Goal: Task Accomplishment & Management: Manage account settings

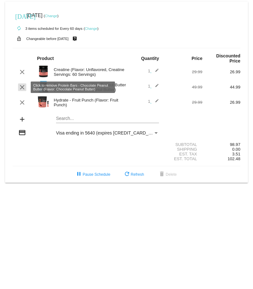
click at [19, 86] on mat-icon "clear" at bounding box center [22, 87] width 8 height 8
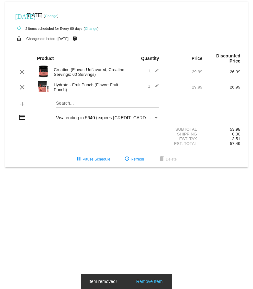
click at [62, 105] on mat-card "[DATE] [DATE] ( Change ) autorenew 2 items scheduled for Every 60 days ( Change…" at bounding box center [126, 85] width 243 height 166
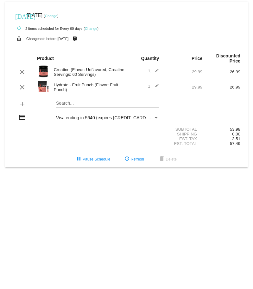
click at [92, 103] on mat-card "[DATE] [DATE] ( Change ) autorenew 2 items scheduled for Every 60 days ( Change…" at bounding box center [126, 85] width 243 height 166
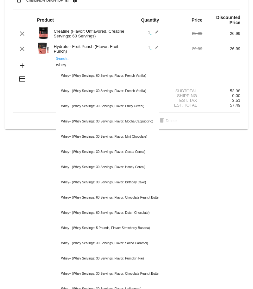
scroll to position [63, 0]
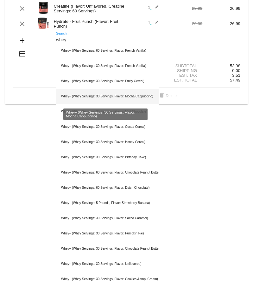
type input "whey"
click at [131, 96] on div "Whey+ (Whey Servings: 30 Servings, Flavor: Mocha Cappuccino)" at bounding box center [107, 96] width 103 height 15
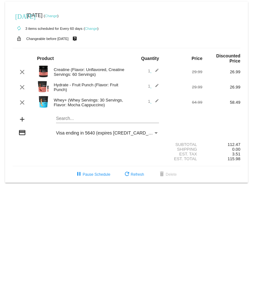
click at [99, 115] on div "Search..." at bounding box center [107, 117] width 103 height 12
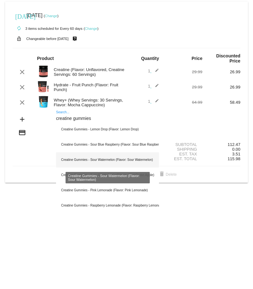
type input "creatine gummies"
click at [139, 164] on div "Creatine Gummies - Sour Watermelon (Flavor: Sour Watermelon)" at bounding box center [107, 159] width 103 height 15
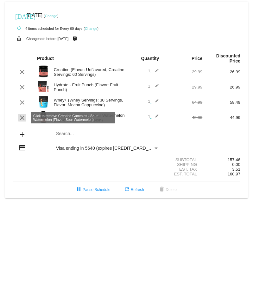
click at [21, 118] on mat-icon "clear" at bounding box center [22, 118] width 8 height 8
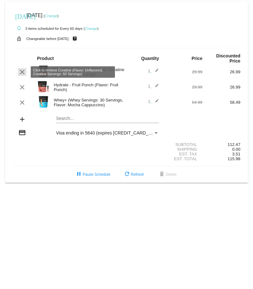
click at [21, 71] on mat-icon "clear" at bounding box center [22, 72] width 8 height 8
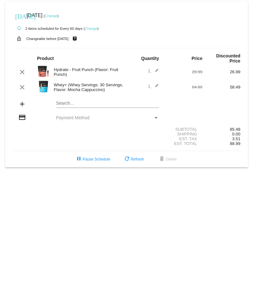
click at [71, 107] on div at bounding box center [107, 107] width 103 height 0
click at [69, 95] on mat-card-content "Product Quantity Price Discounted Price clear Hydrate - Fruit Punch (Flavor: Fr…" at bounding box center [127, 99] width 228 height 103
click at [66, 101] on mat-card "[DATE] [DATE] ( Change ) autorenew 2 items scheduled for Every 60 days ( Change…" at bounding box center [126, 85] width 243 height 166
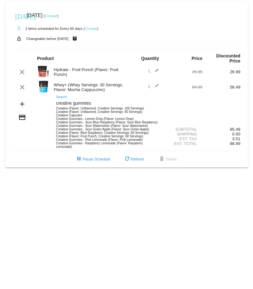
type input "creatine gummies"
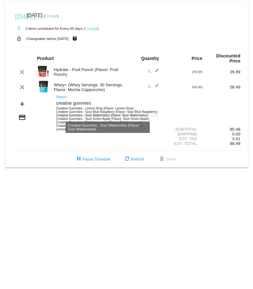
click at [131, 115] on div "Creatine Gummies - Sour Watermelon (Flavor: Sour Watermelon)" at bounding box center [107, 114] width 103 height 3
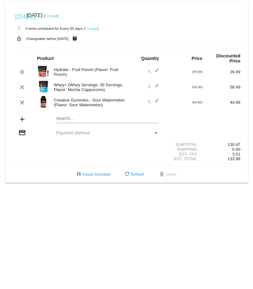
click at [83, 117] on mat-card "today Nov 16 2025 ( Change ) autorenew 3 items scheduled for Every 60 days ( Ch…" at bounding box center [126, 92] width 243 height 181
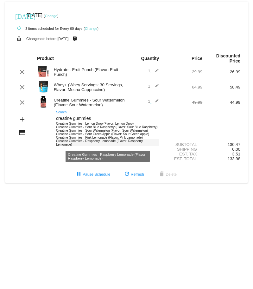
type input "creatine gummies"
click at [96, 141] on div "Creatine Gummies - Raspberry Lemonade (Flavor: Raspberry Lemonade)" at bounding box center [107, 142] width 103 height 7
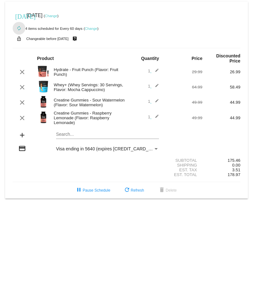
click at [19, 28] on mat-icon "autorenew" at bounding box center [19, 29] width 8 height 8
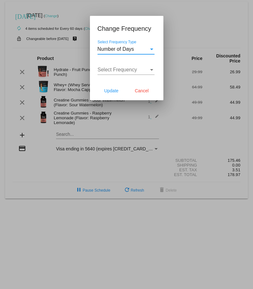
click at [217, 18] on div at bounding box center [126, 144] width 253 height 289
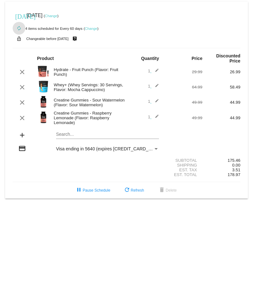
click at [91, 28] on link "Change" at bounding box center [91, 29] width 12 height 4
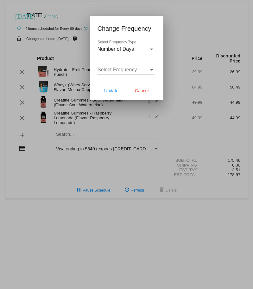
click at [234, 20] on div at bounding box center [126, 144] width 253 height 289
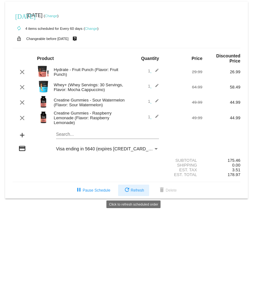
click at [130, 188] on mat-icon "refresh" at bounding box center [127, 190] width 8 height 8
click at [132, 192] on button "refresh Refresh" at bounding box center [133, 189] width 31 height 11
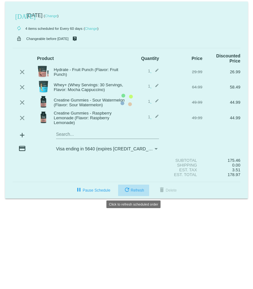
click at [132, 192] on mat-card "today Nov 16 2025 ( Change ) autorenew 4 items scheduled for Every 60 days ( Ch…" at bounding box center [126, 100] width 243 height 197
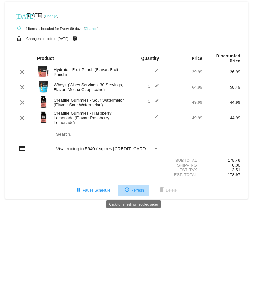
click at [132, 192] on button "refresh Refresh" at bounding box center [133, 189] width 31 height 11
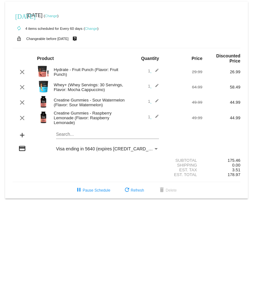
click at [92, 28] on link "Change" at bounding box center [91, 29] width 12 height 4
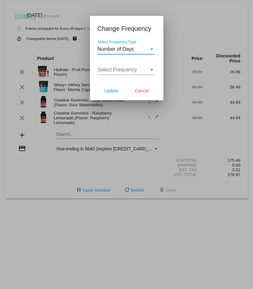
click at [146, 84] on mat-dialog-actions "Update Cancel" at bounding box center [127, 90] width 58 height 19
click at [148, 91] on button "Cancel" at bounding box center [142, 90] width 28 height 11
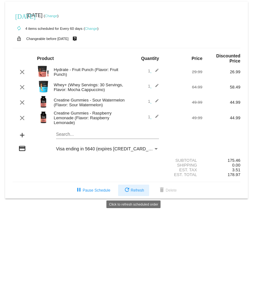
click at [136, 190] on span "refresh Refresh" at bounding box center [133, 190] width 21 height 4
